Goal: Transaction & Acquisition: Download file/media

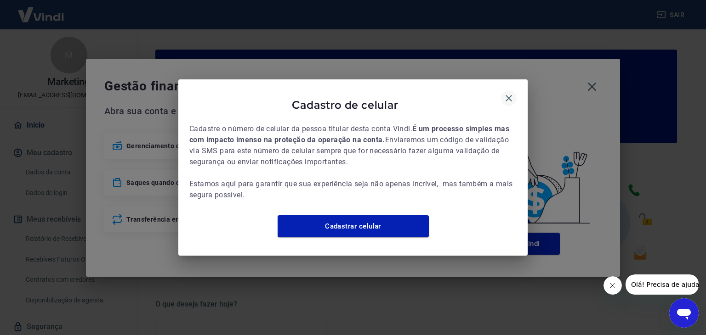
click at [512, 93] on icon "button" at bounding box center [508, 98] width 11 height 11
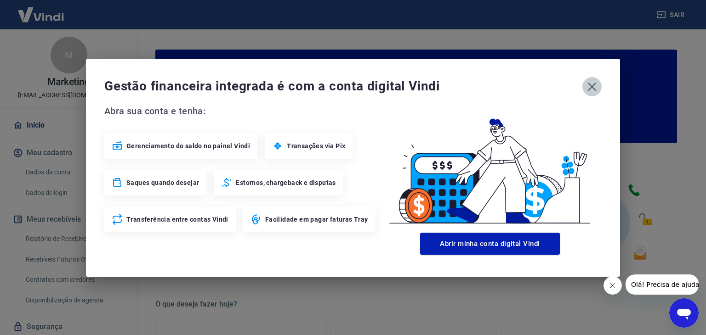
click at [590, 85] on icon "button" at bounding box center [592, 86] width 9 height 9
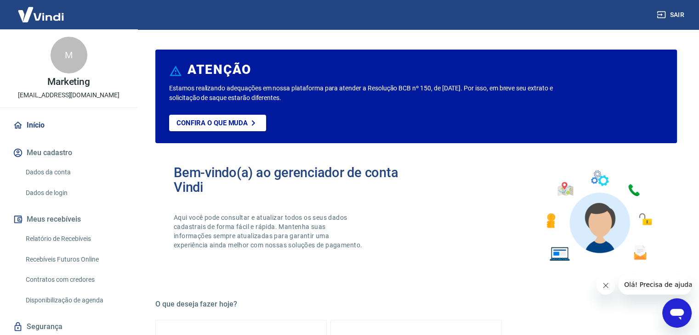
click at [99, 238] on link "Relatório de Recebíveis" at bounding box center [74, 239] width 104 height 19
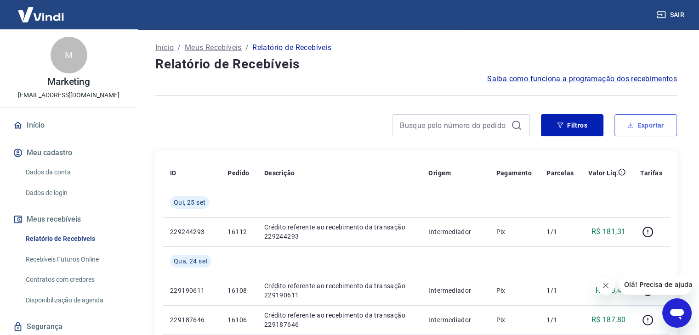
click at [641, 124] on button "Exportar" at bounding box center [645, 125] width 62 height 22
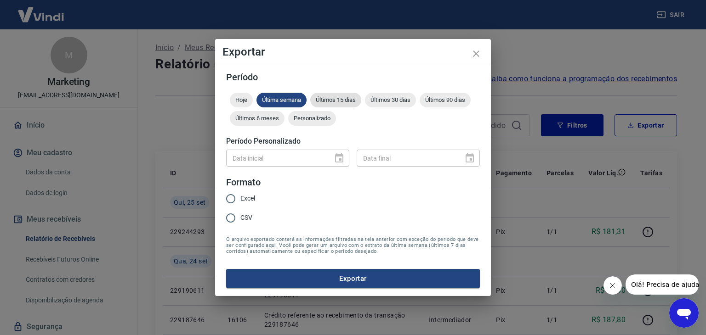
click at [340, 106] on div "Últimos 15 dias" at bounding box center [335, 100] width 51 height 15
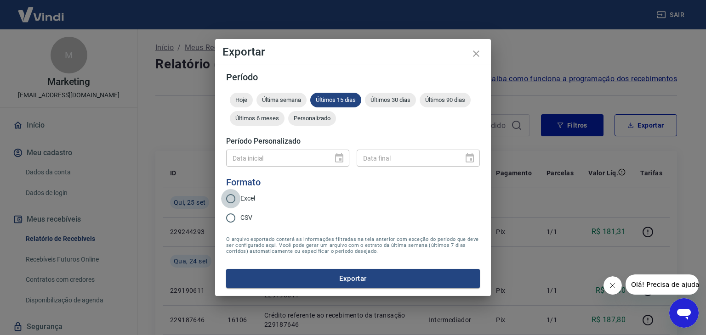
click at [239, 202] on input "Excel" at bounding box center [230, 198] width 19 height 19
radio input "true"
click at [390, 277] on button "Exportar" at bounding box center [353, 278] width 254 height 19
